Goal: Task Accomplishment & Management: Complete application form

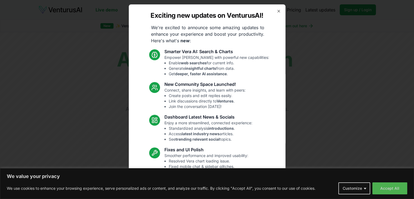
click at [277, 8] on div "Exciting new updates on VenturusAI! We're excited to announce some amazing upda…" at bounding box center [207, 99] width 157 height 190
click at [277, 10] on icon "button" at bounding box center [279, 11] width 4 height 4
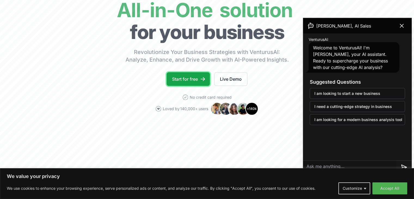
scroll to position [109, 0]
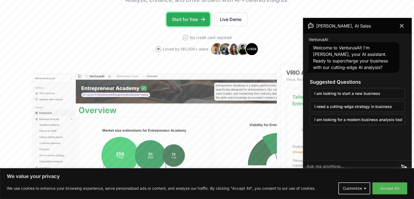
click at [193, 23] on link "Start for free" at bounding box center [188, 20] width 43 height 14
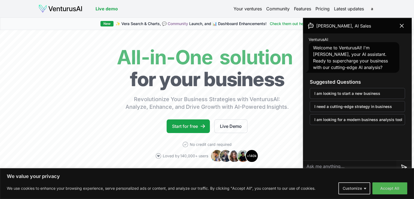
click at [253, 10] on link "Your ventures" at bounding box center [248, 8] width 28 height 7
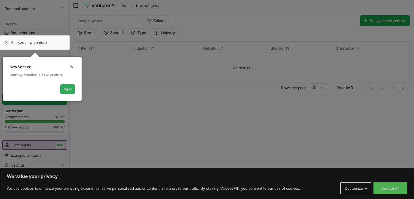
click at [68, 91] on button "Next" at bounding box center [67, 89] width 15 height 10
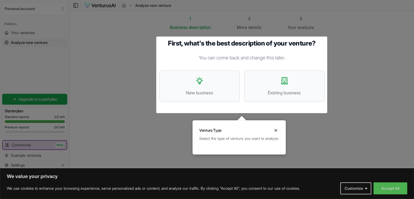
click at [45, 46] on div at bounding box center [207, 99] width 414 height 199
click at [47, 41] on div at bounding box center [207, 99] width 414 height 199
click at [206, 82] on button "New business" at bounding box center [199, 86] width 81 height 32
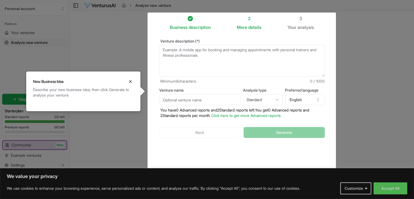
click at [140, 91] on div "Describe your new business idea, then click Generate to analyze your venture." at bounding box center [83, 95] width 114 height 17
click at [193, 96] on div "Venture name" at bounding box center [200, 96] width 82 height 17
click at [193, 97] on input "Venture name" at bounding box center [200, 99] width 82 height 11
type input "Data science"
click at [280, 99] on html "We value your privacy We use cookies to enhance your browsing experience, serve…" at bounding box center [207, 99] width 414 height 199
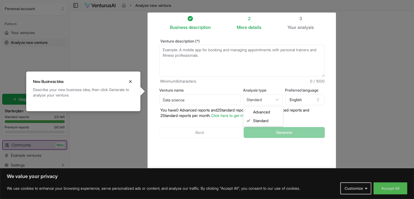
select select "advanced"
click at [190, 59] on textarea "Venture description (*)" at bounding box center [242, 61] width 166 height 32
paste textarea "Perfect 👍 — you don’t need months to start showing your skills. Even **small bu…"
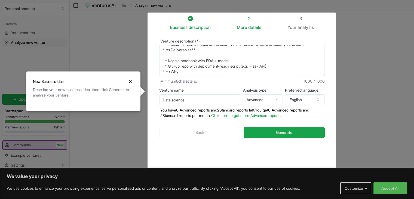
scroll to position [54, 0]
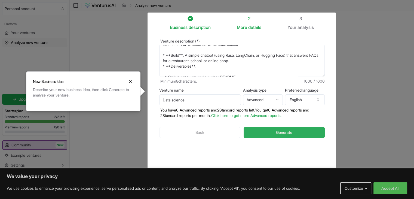
type textarea "Perfect 👍 — you don’t need months to start showing your skills. Even **small bu…"
click at [290, 133] on span "Generate" at bounding box center [284, 132] width 16 height 5
